Goal: Use online tool/utility: Utilize a website feature to perform a specific function

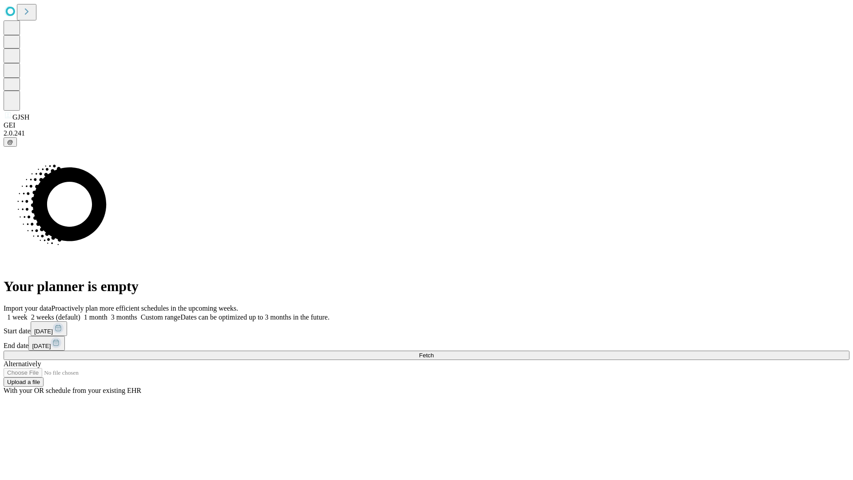
click at [434, 352] on span "Fetch" at bounding box center [426, 355] width 15 height 7
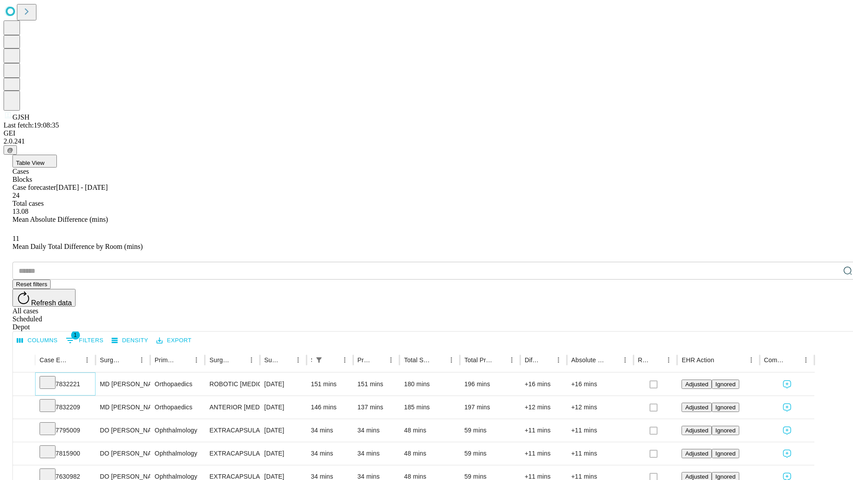
click at [52, 377] on icon at bounding box center [47, 381] width 9 height 9
